Goal: Check status: Check status

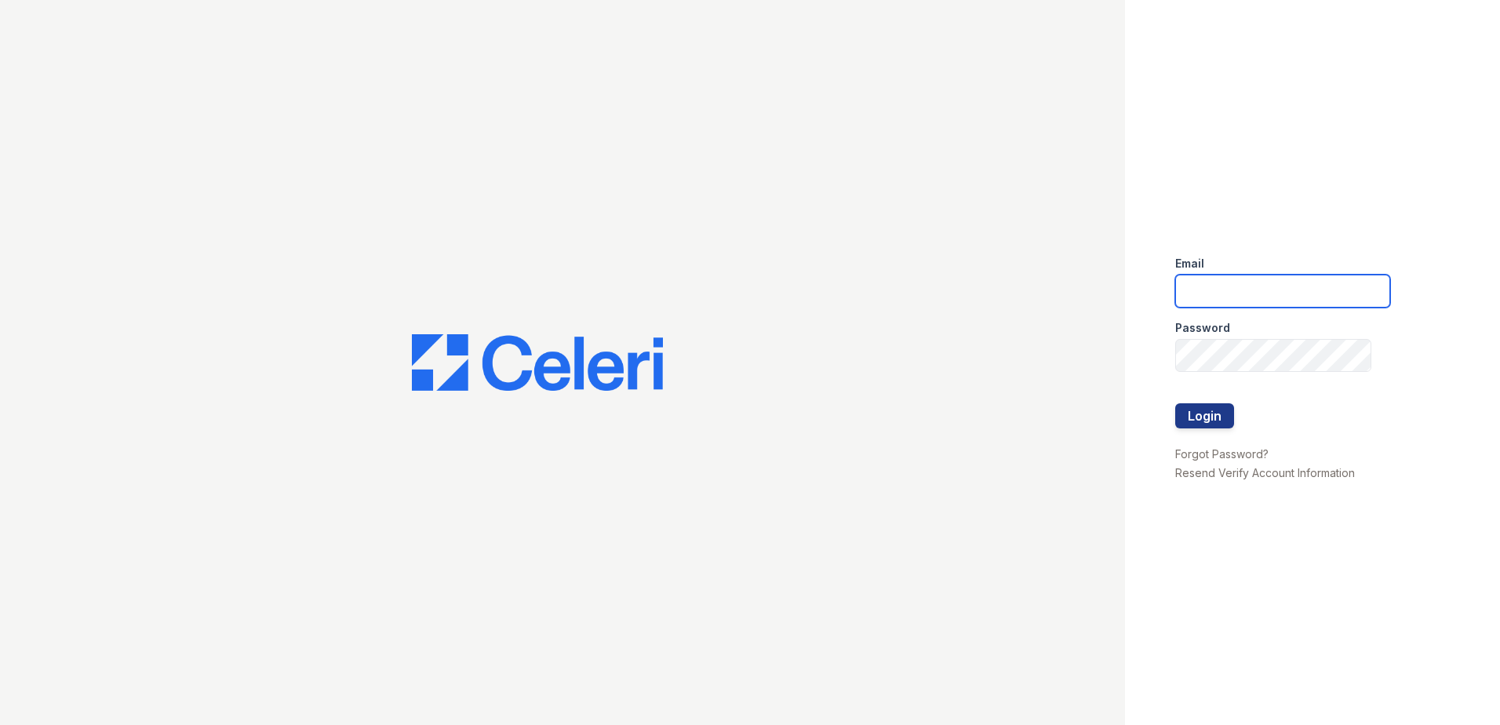
type input "[EMAIL_ADDRESS][DOMAIN_NAME]"
click at [1205, 430] on div at bounding box center [1282, 436] width 215 height 16
click at [1215, 416] on button "Login" at bounding box center [1204, 415] width 59 height 25
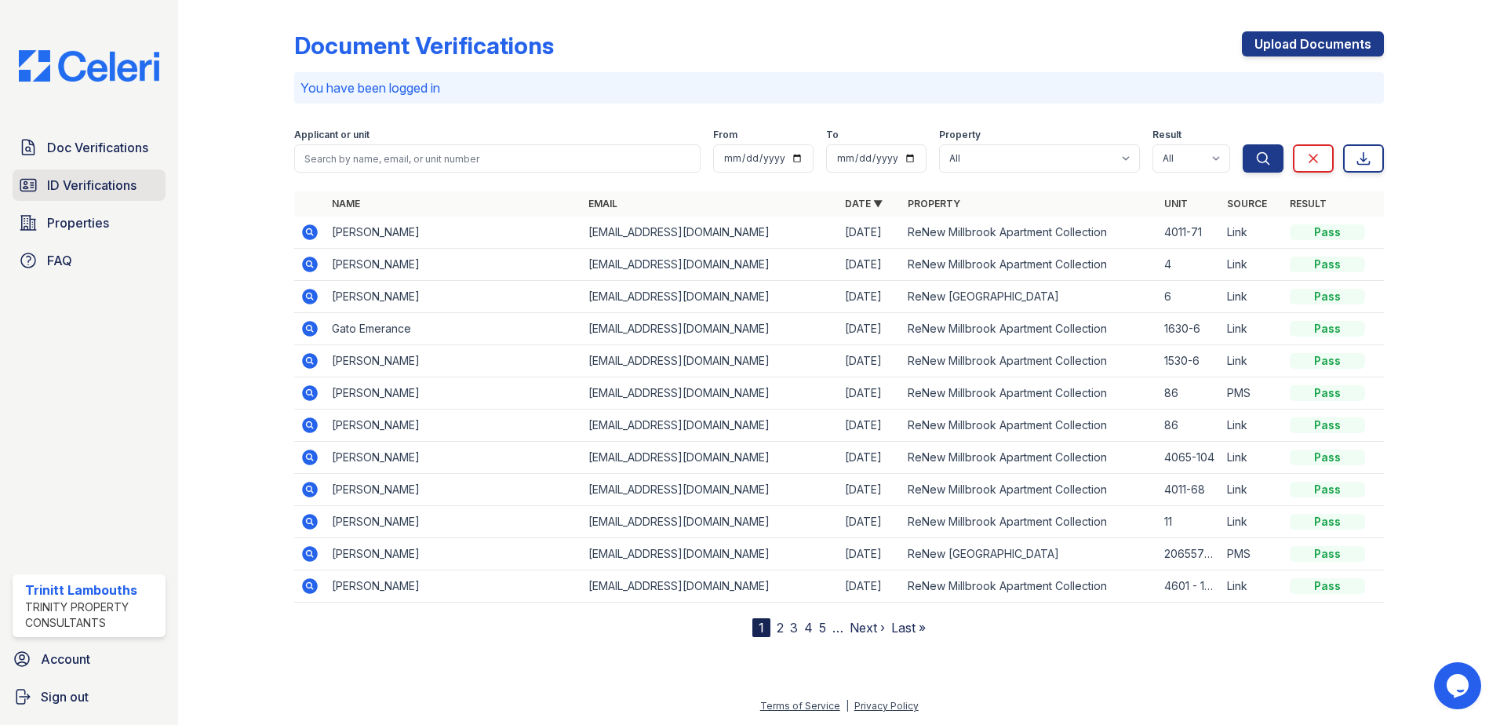
click at [110, 181] on span "ID Verifications" at bounding box center [91, 185] width 89 height 19
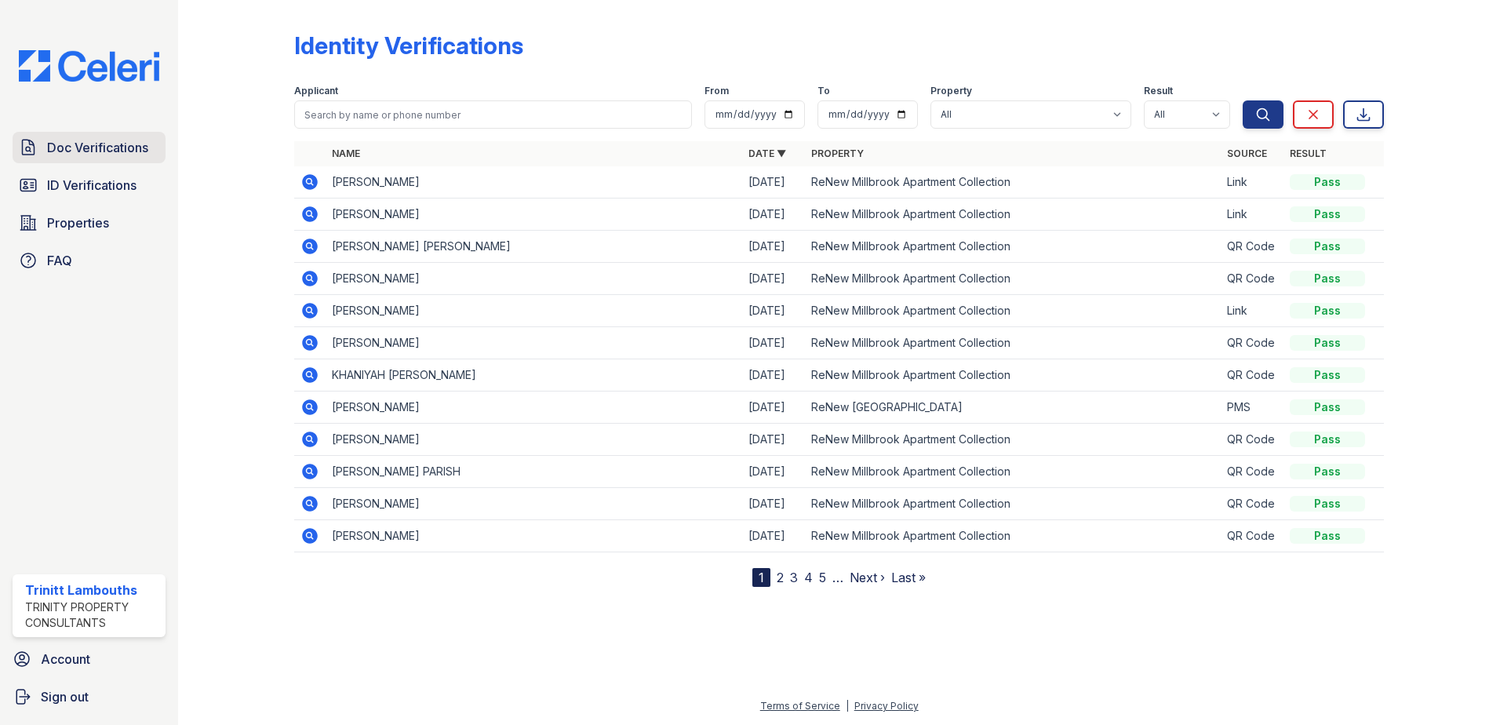
click at [89, 144] on span "Doc Verifications" at bounding box center [97, 147] width 101 height 19
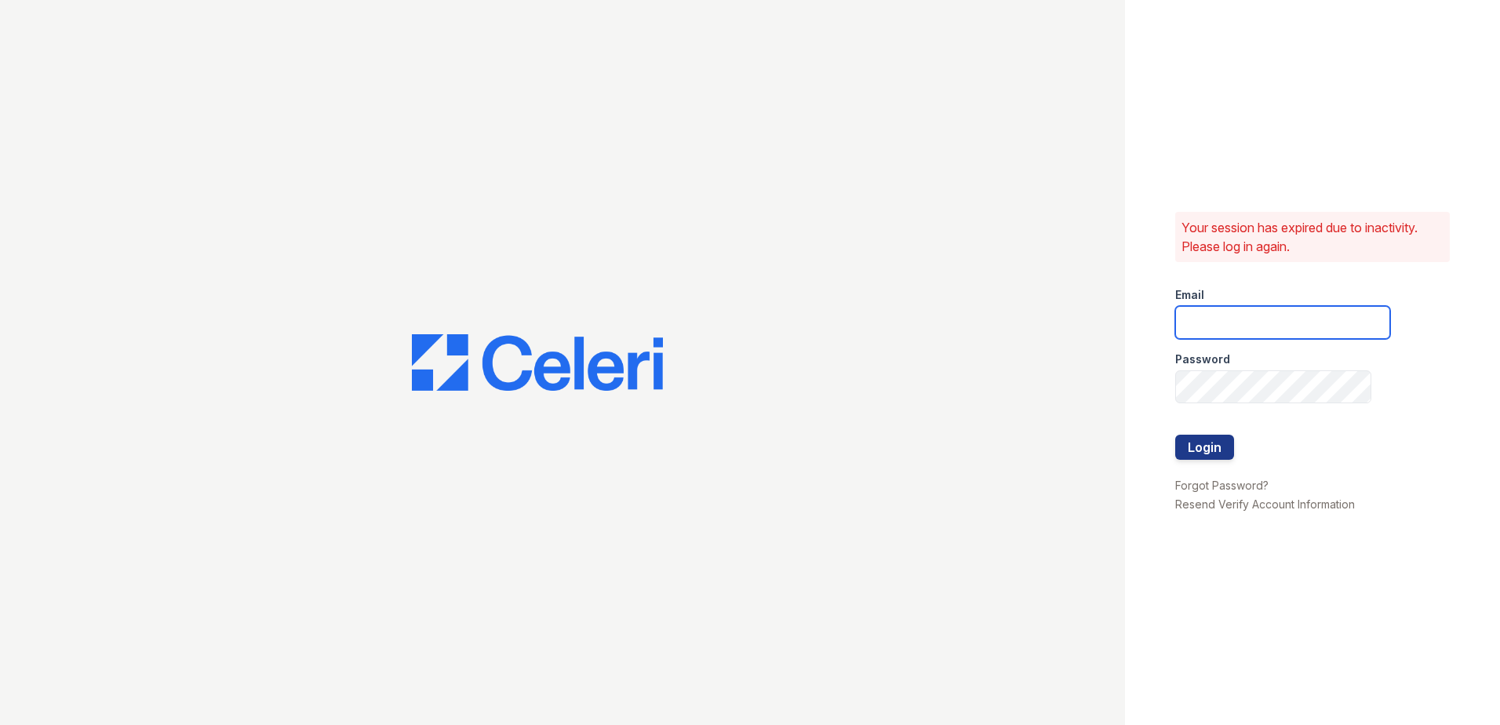
type input "[EMAIL_ADDRESS][DOMAIN_NAME]"
click at [1212, 457] on button "Login" at bounding box center [1204, 446] width 59 height 25
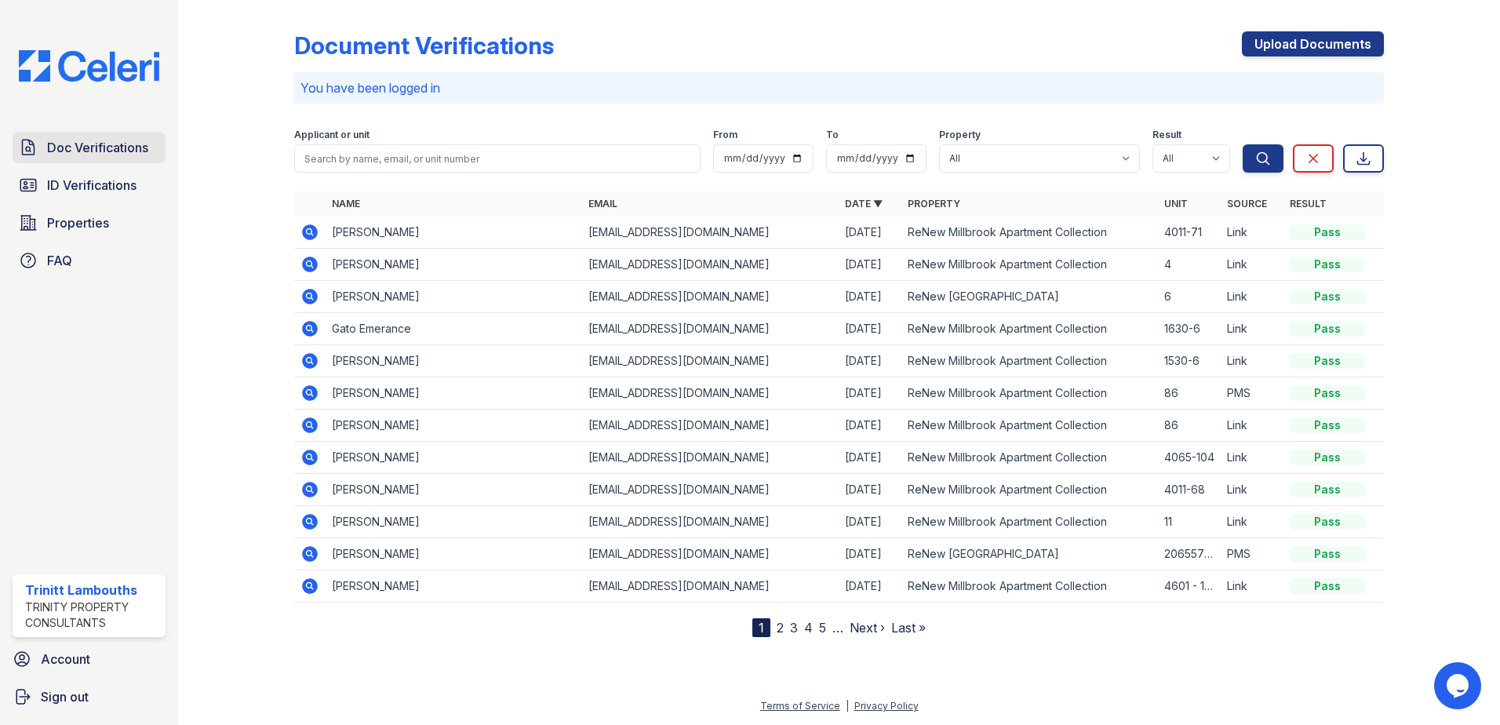
drag, startPoint x: 122, startPoint y: 144, endPoint x: 103, endPoint y: 154, distance: 21.7
click at [122, 144] on span "Doc Verifications" at bounding box center [97, 147] width 101 height 19
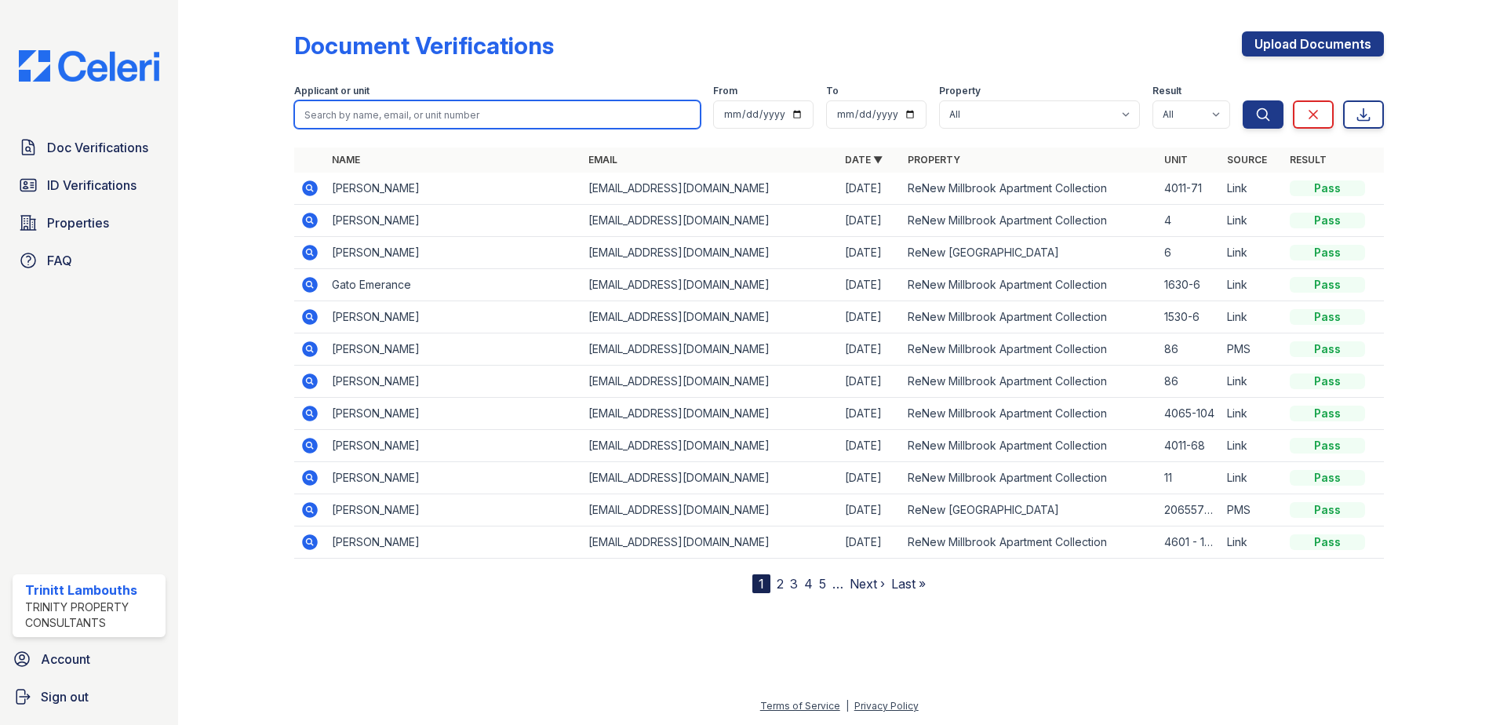
click at [326, 121] on input "search" at bounding box center [497, 114] width 406 height 28
click at [360, 119] on input "search" at bounding box center [497, 114] width 406 height 28
type input "monica"
click at [1242, 100] on button "Search" at bounding box center [1262, 114] width 41 height 28
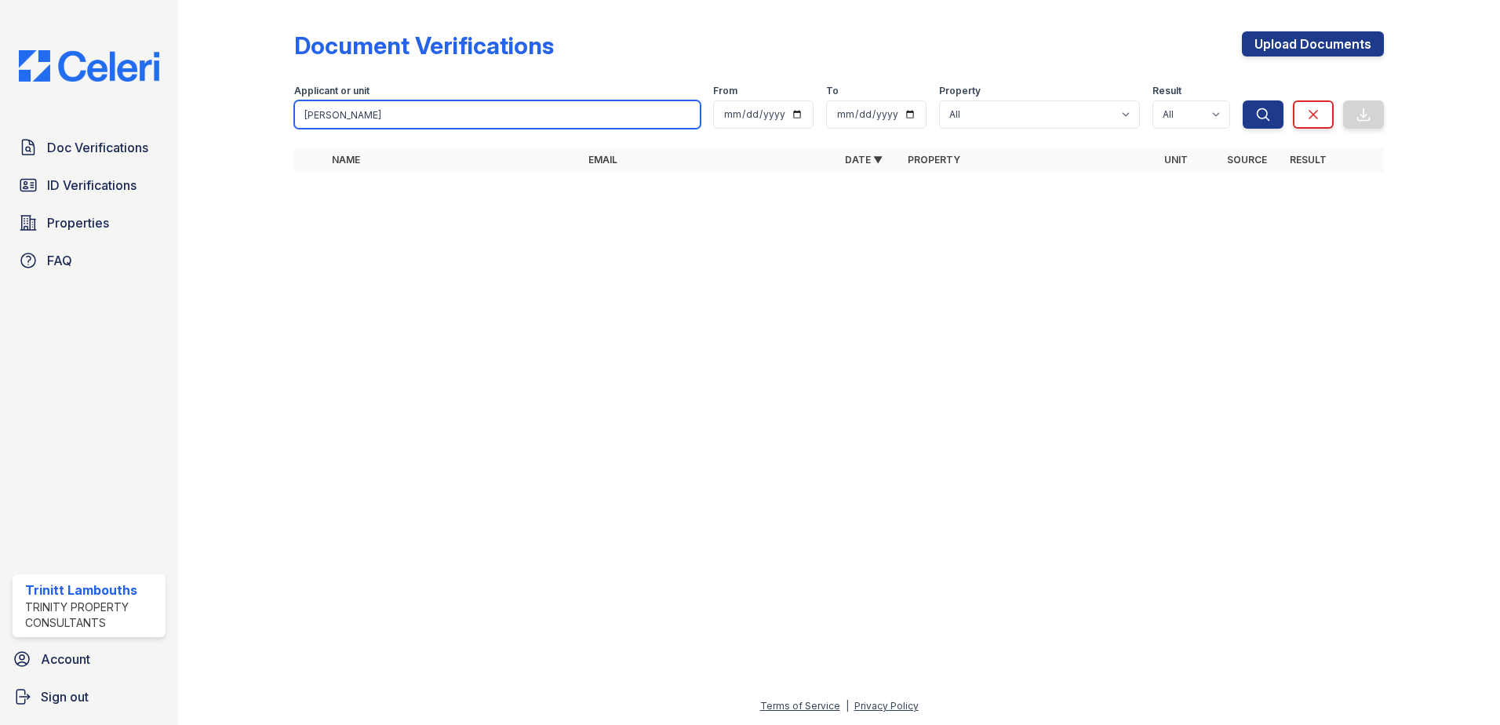
click at [350, 120] on input "monica" at bounding box center [497, 114] width 406 height 28
type input "Mawi"
click at [1242, 100] on button "Search" at bounding box center [1262, 114] width 41 height 28
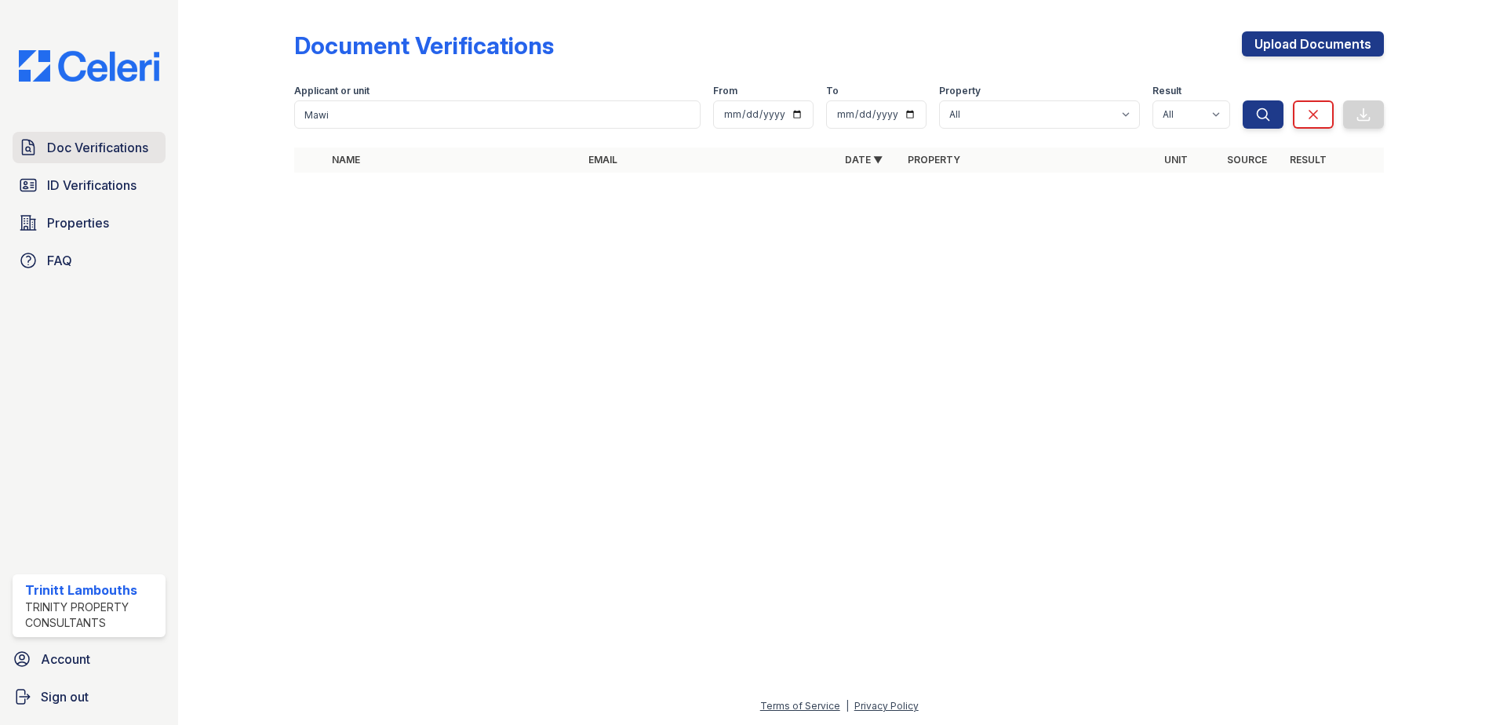
click at [114, 158] on link "Doc Verifications" at bounding box center [89, 147] width 153 height 31
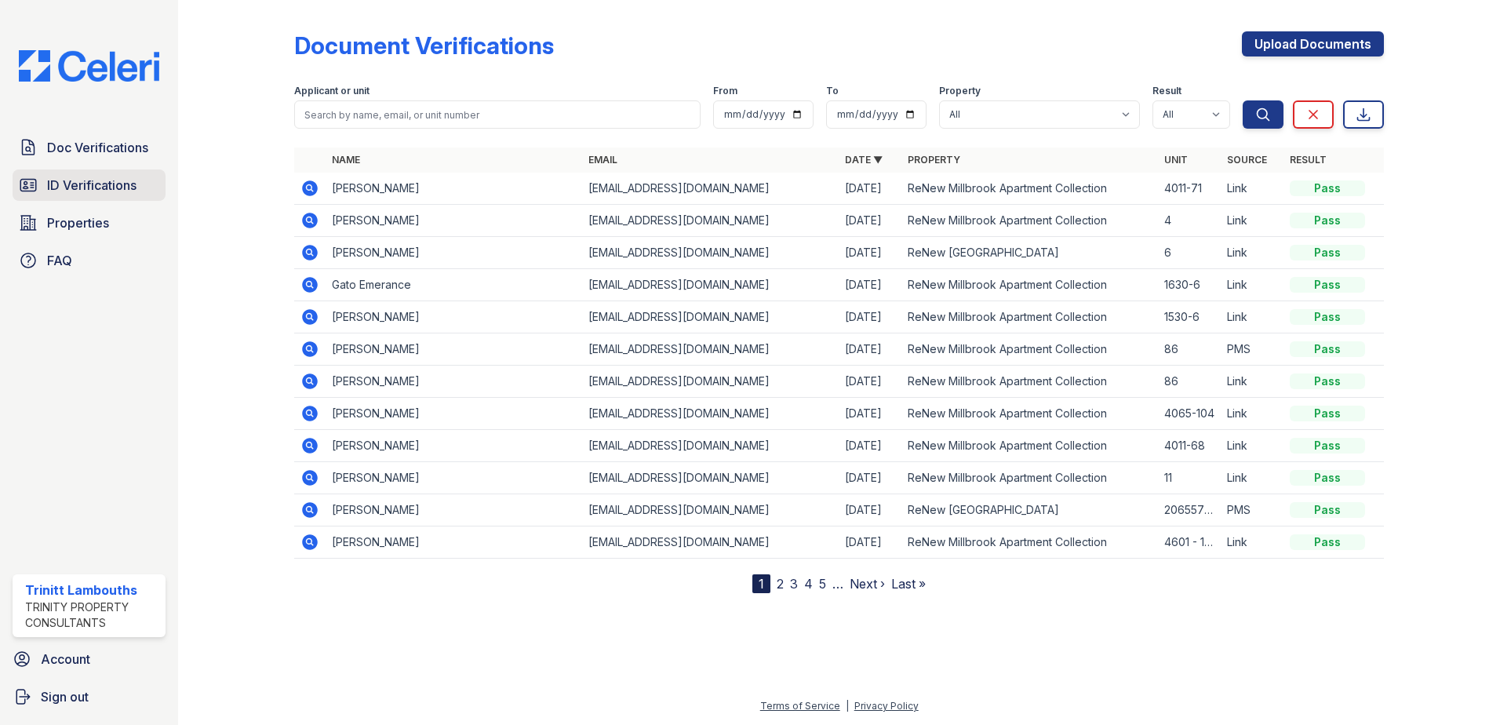
click at [99, 177] on span "ID Verifications" at bounding box center [91, 185] width 89 height 19
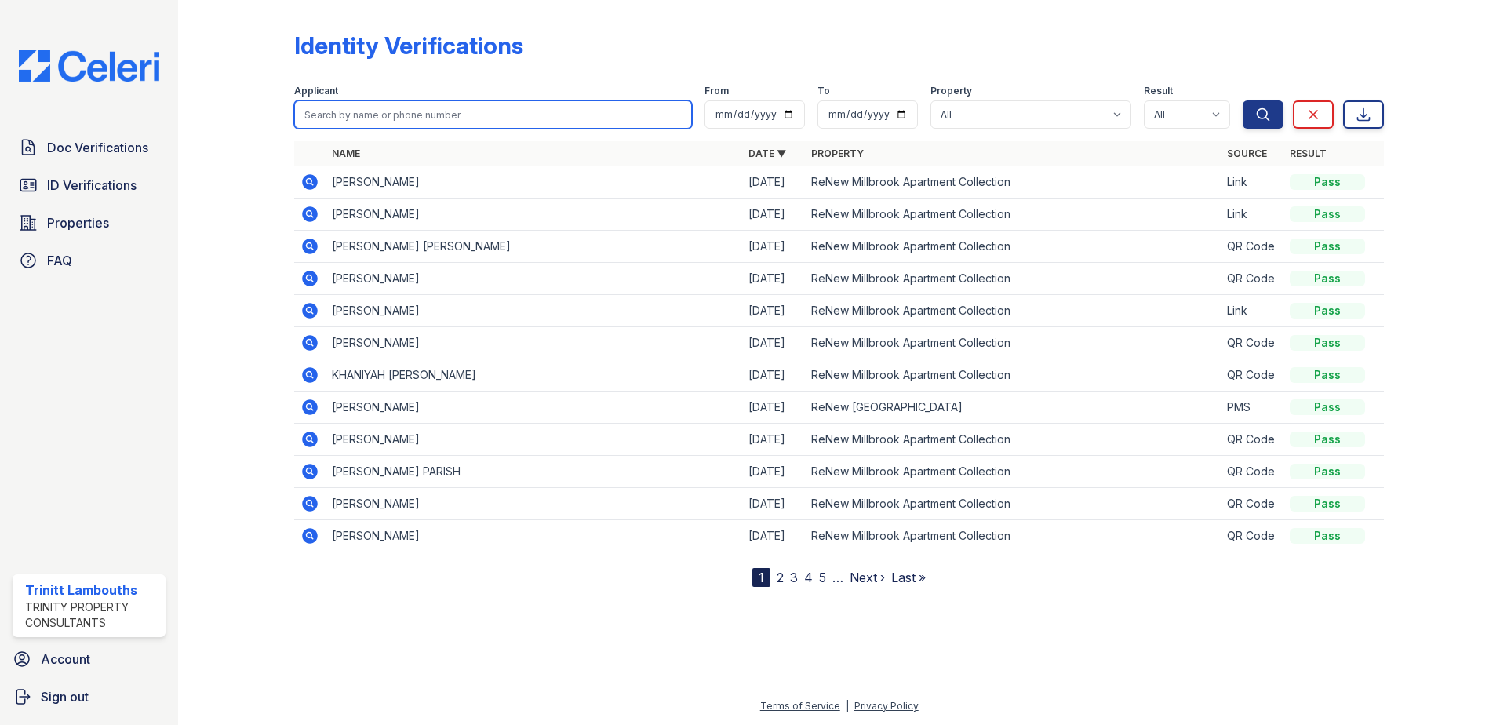
click at [377, 105] on input "search" at bounding box center [493, 114] width 398 height 28
type input "Lian"
click at [1242, 100] on button "Search" at bounding box center [1262, 114] width 41 height 28
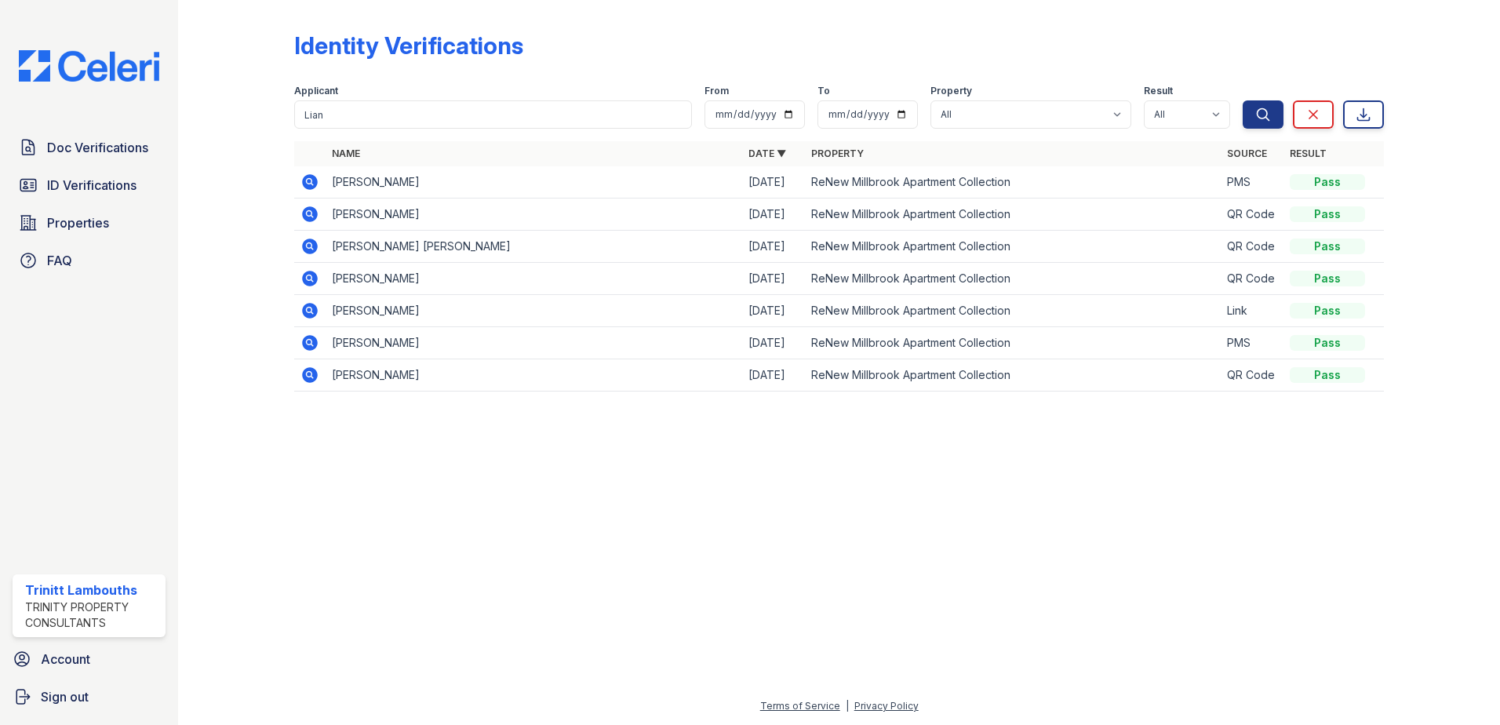
click at [304, 178] on icon at bounding box center [310, 182] width 16 height 16
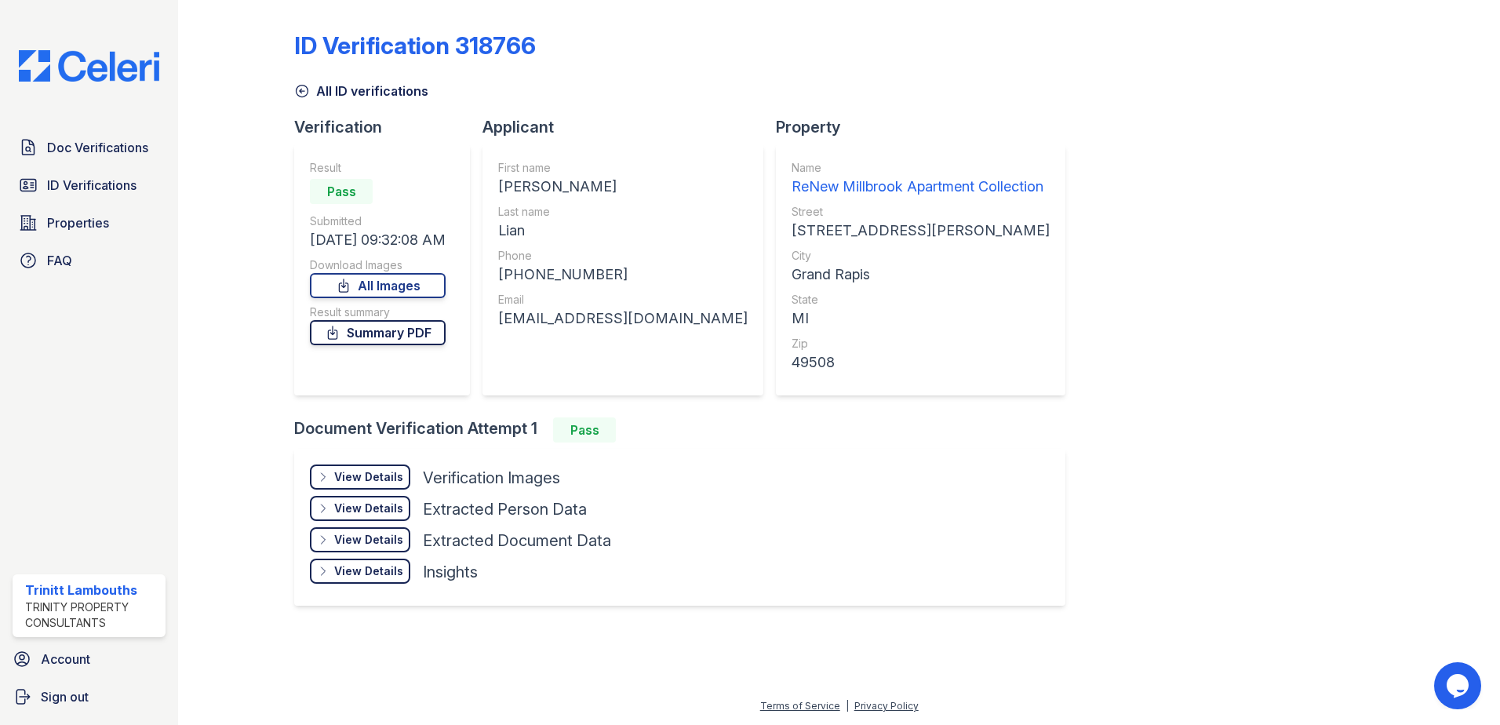
click at [378, 331] on link "Summary PDF" at bounding box center [378, 332] width 136 height 25
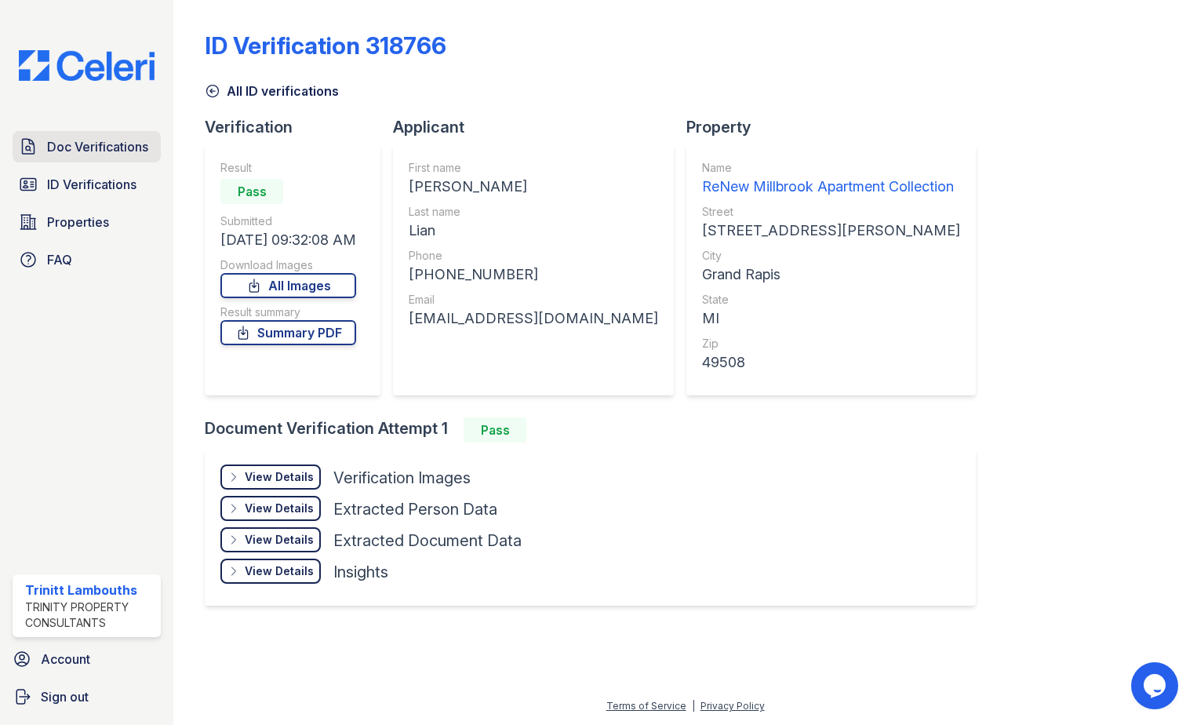
click at [93, 153] on span "Doc Verifications" at bounding box center [97, 146] width 101 height 19
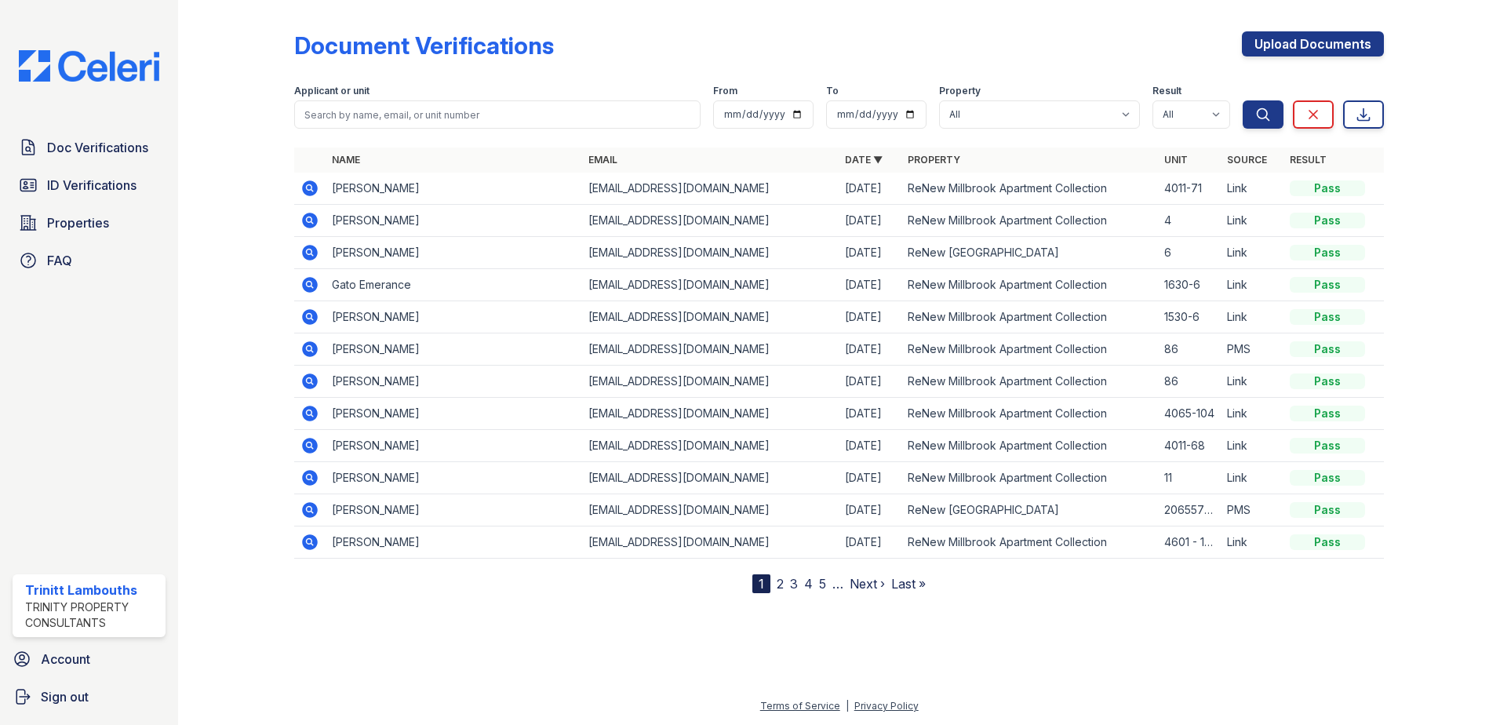
click at [311, 347] on icon at bounding box center [309, 349] width 19 height 19
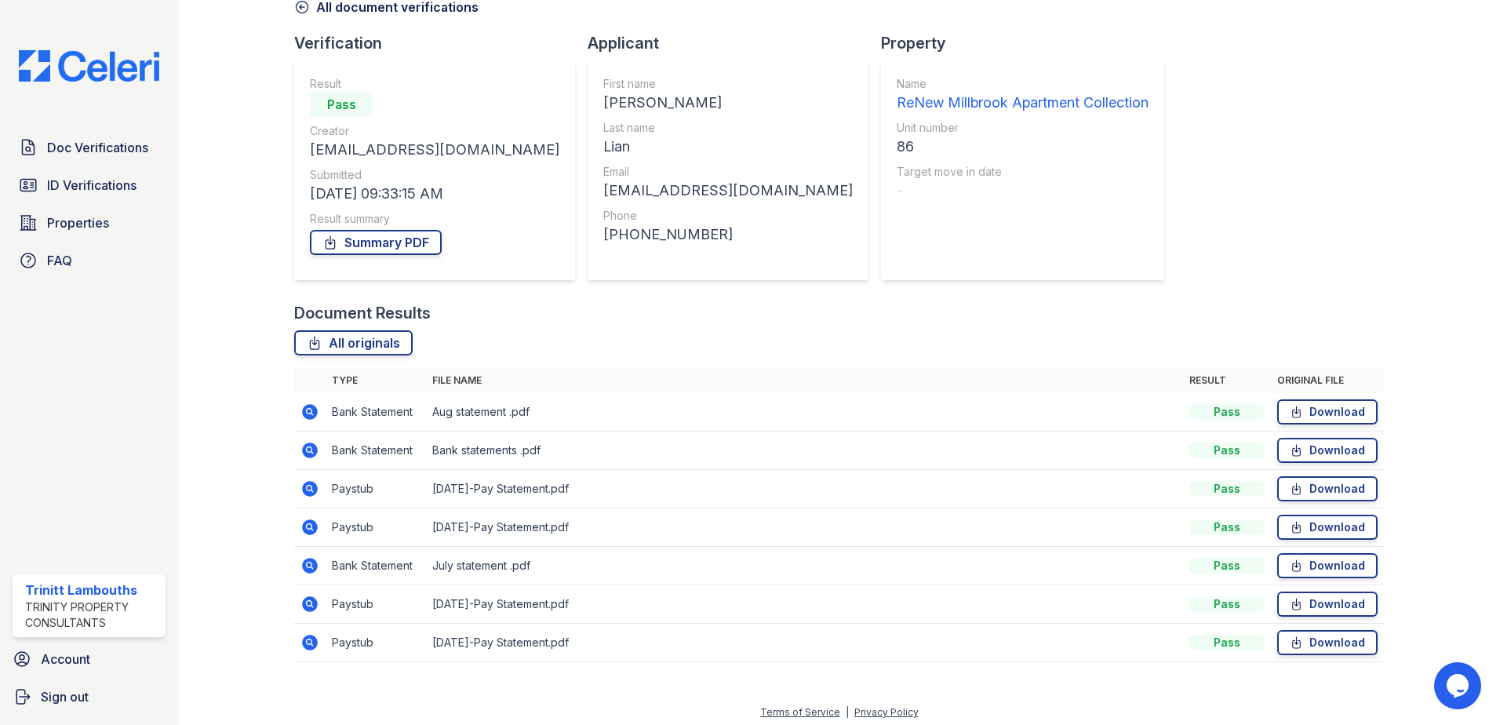
scroll to position [90, 0]
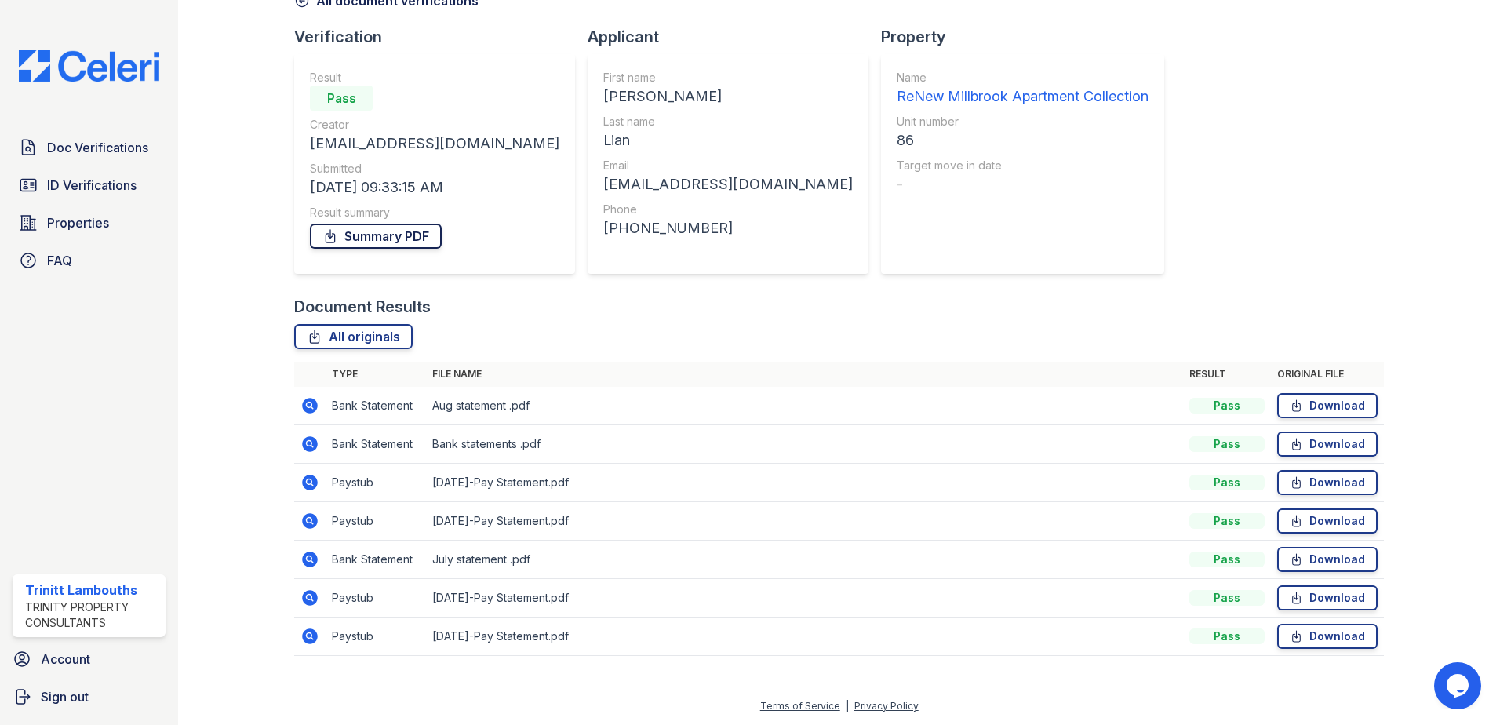
click at [392, 229] on link "Summary PDF" at bounding box center [376, 236] width 132 height 25
click at [84, 195] on link "ID Verifications" at bounding box center [89, 184] width 153 height 31
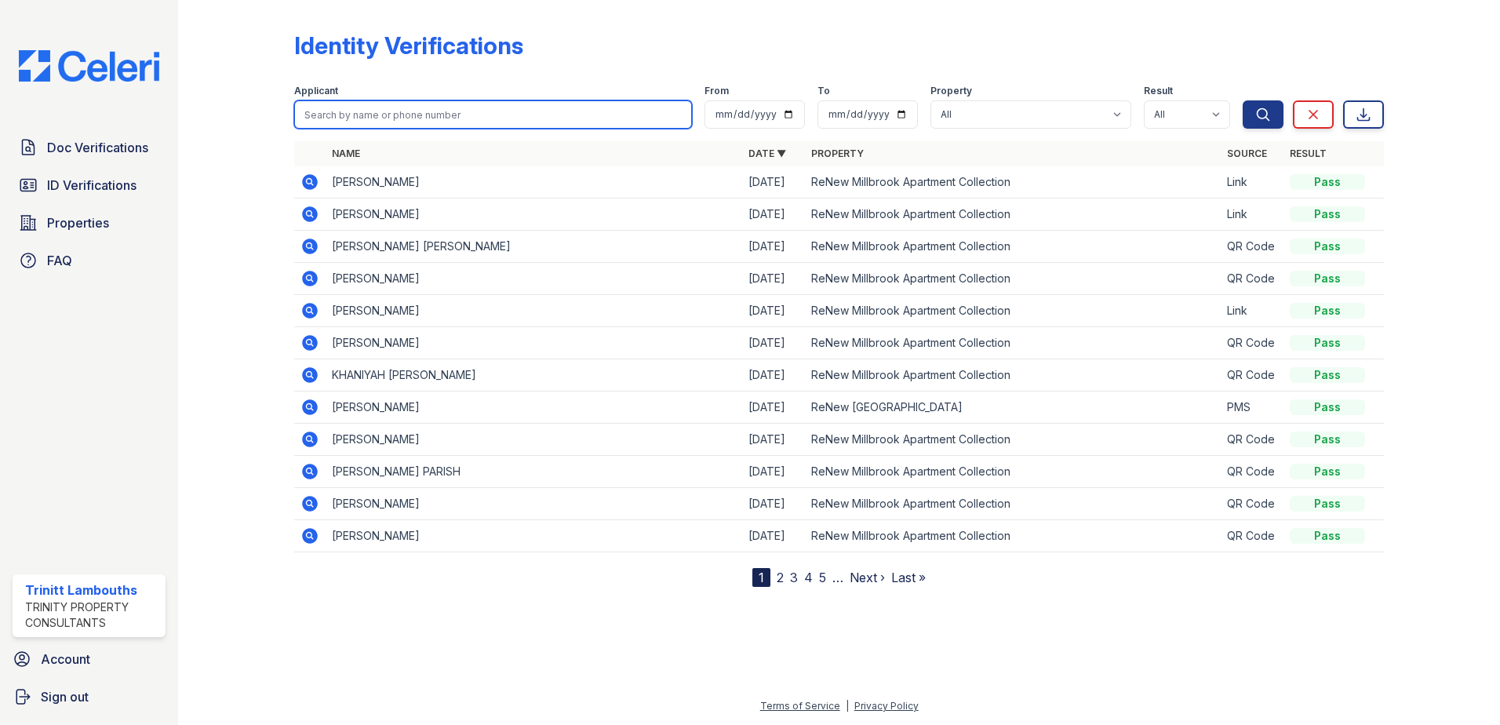
click at [316, 111] on input "search" at bounding box center [493, 114] width 398 height 28
type input "andrea"
click at [1242, 100] on button "Search" at bounding box center [1262, 114] width 41 height 28
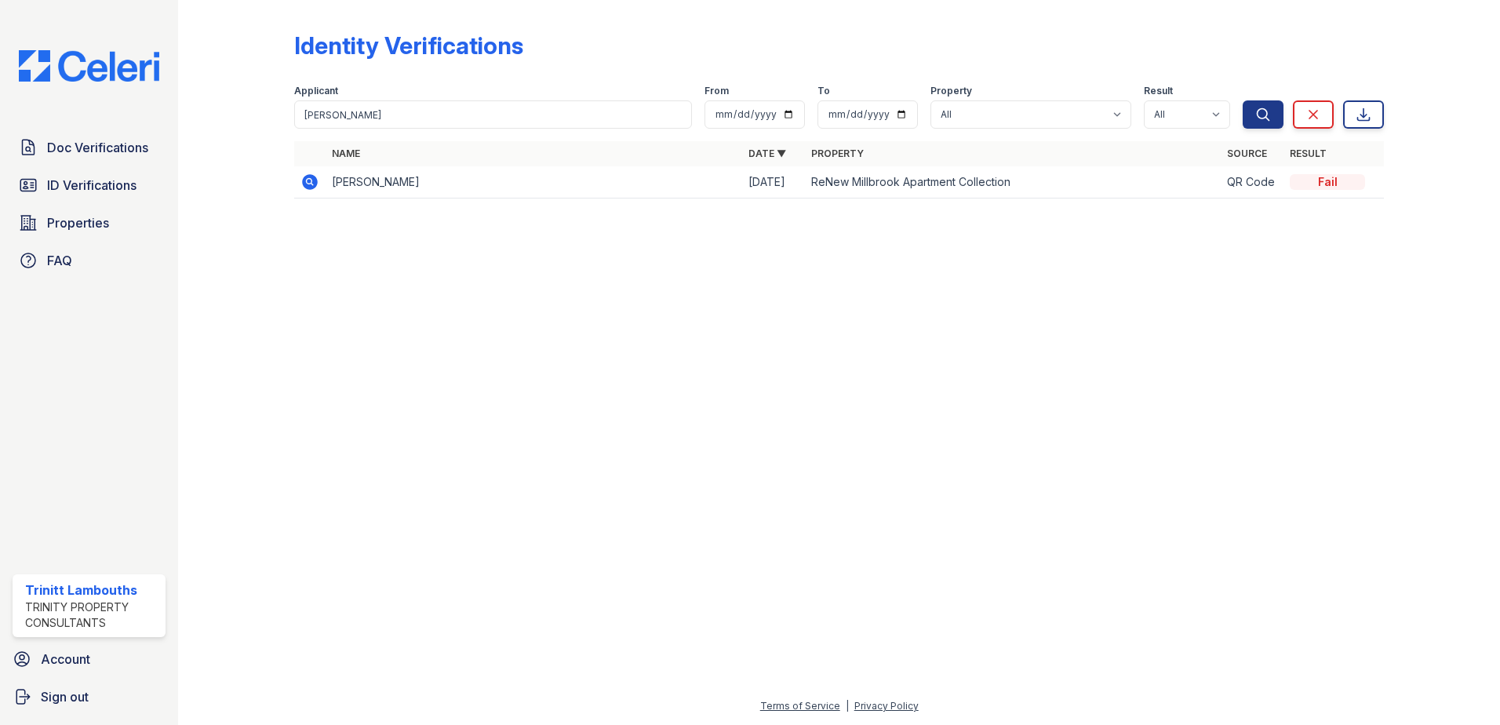
click at [305, 180] on icon at bounding box center [310, 182] width 16 height 16
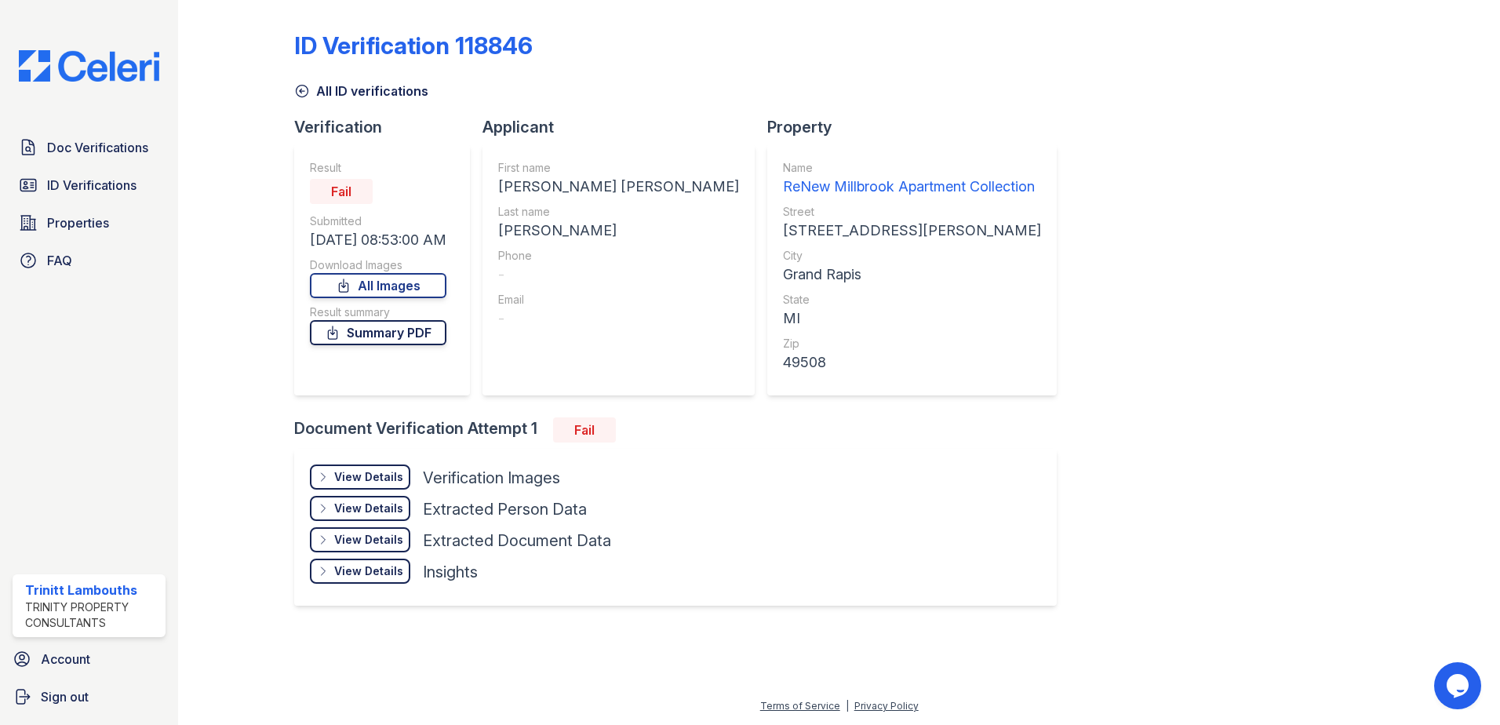
click at [427, 338] on link "Summary PDF" at bounding box center [378, 332] width 136 height 25
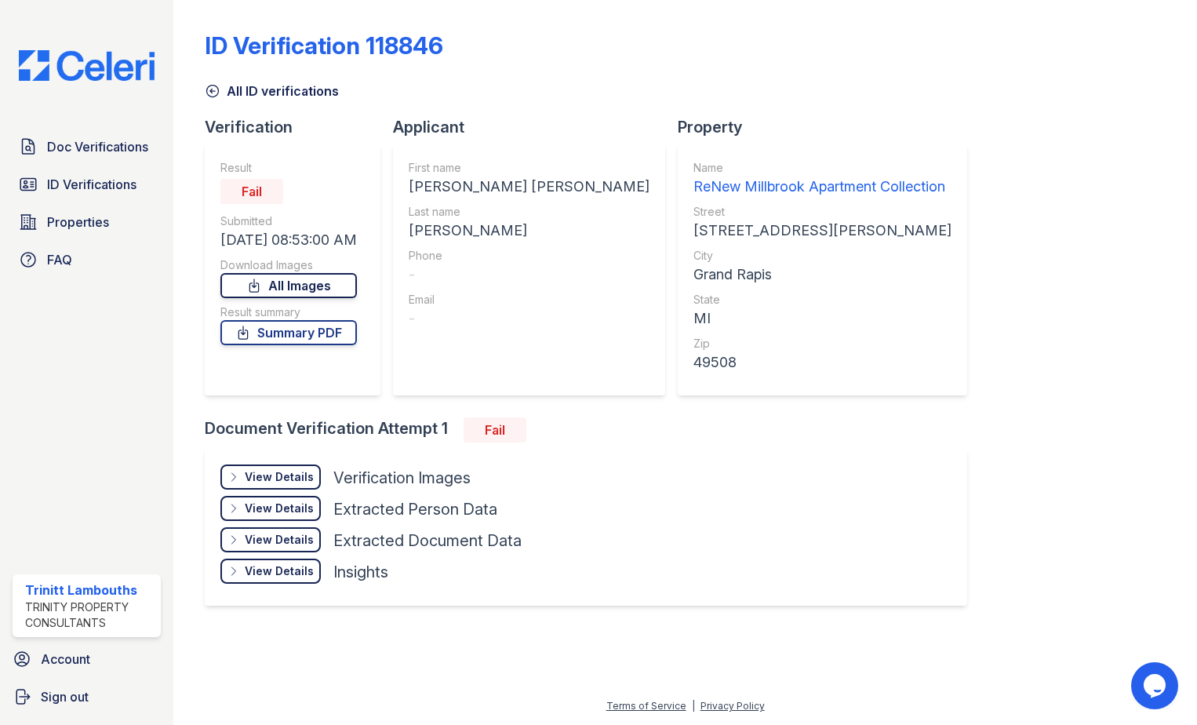
click at [323, 285] on link "All Images" at bounding box center [288, 285] width 136 height 25
click at [111, 189] on span "ID Verifications" at bounding box center [91, 184] width 89 height 19
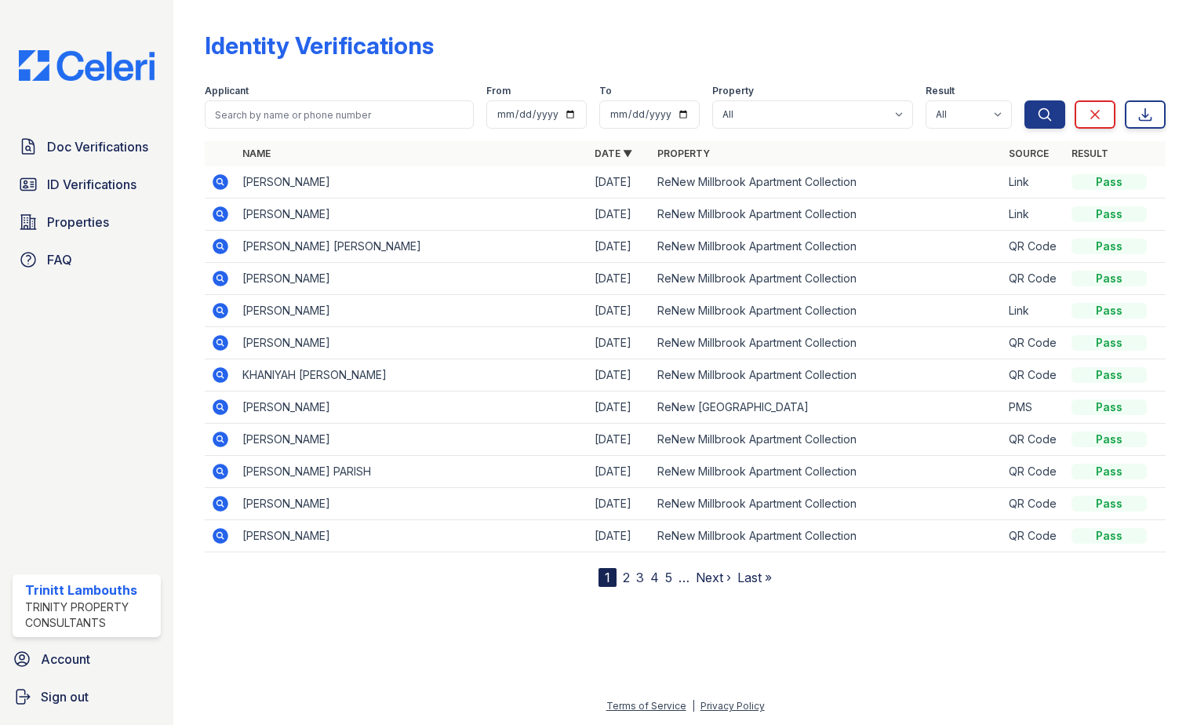
click at [220, 211] on icon at bounding box center [220, 214] width 19 height 19
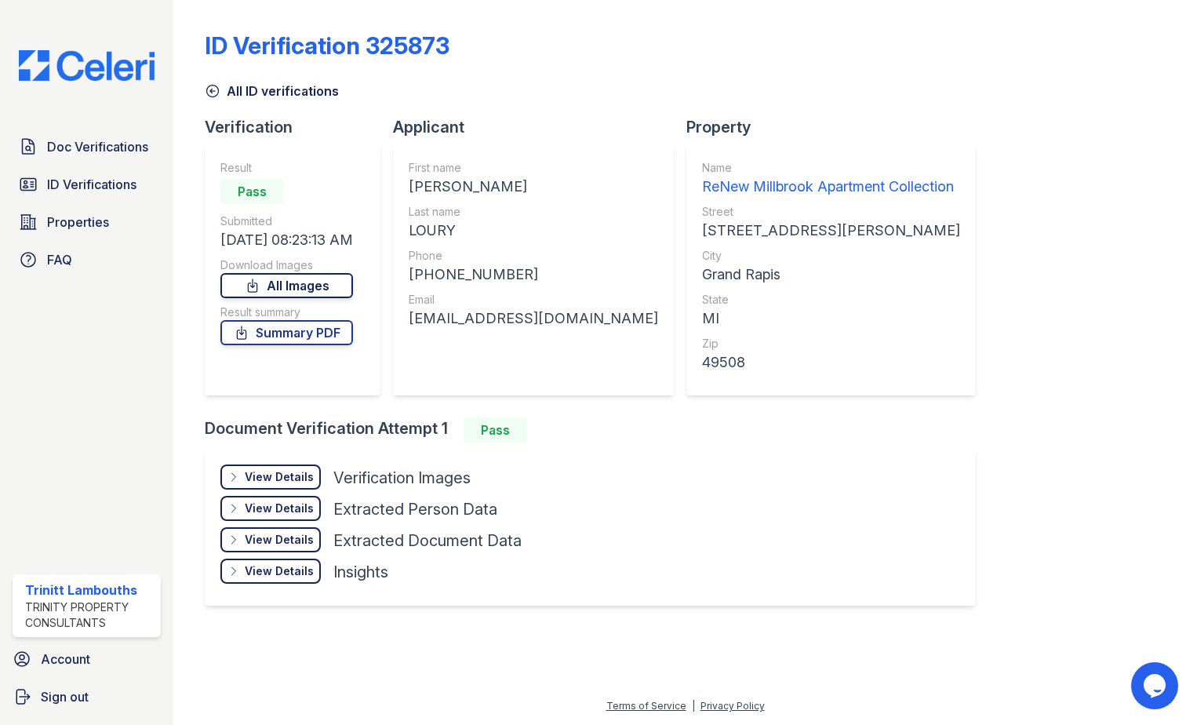
click at [297, 282] on link "All Images" at bounding box center [286, 285] width 133 height 25
